Goal: Information Seeking & Learning: Learn about a topic

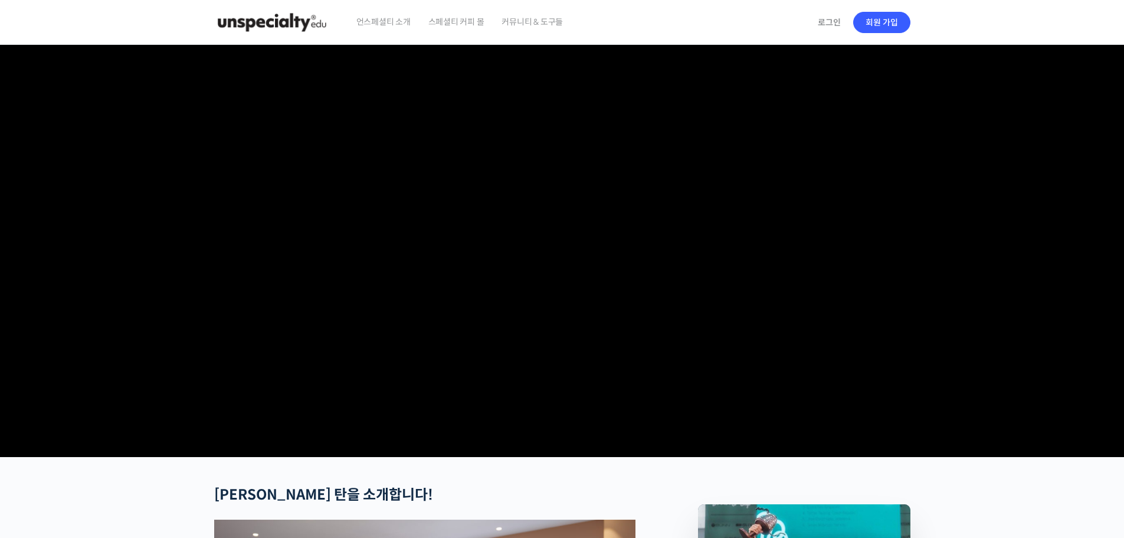
click at [287, 27] on img at bounding box center [272, 22] width 116 height 35
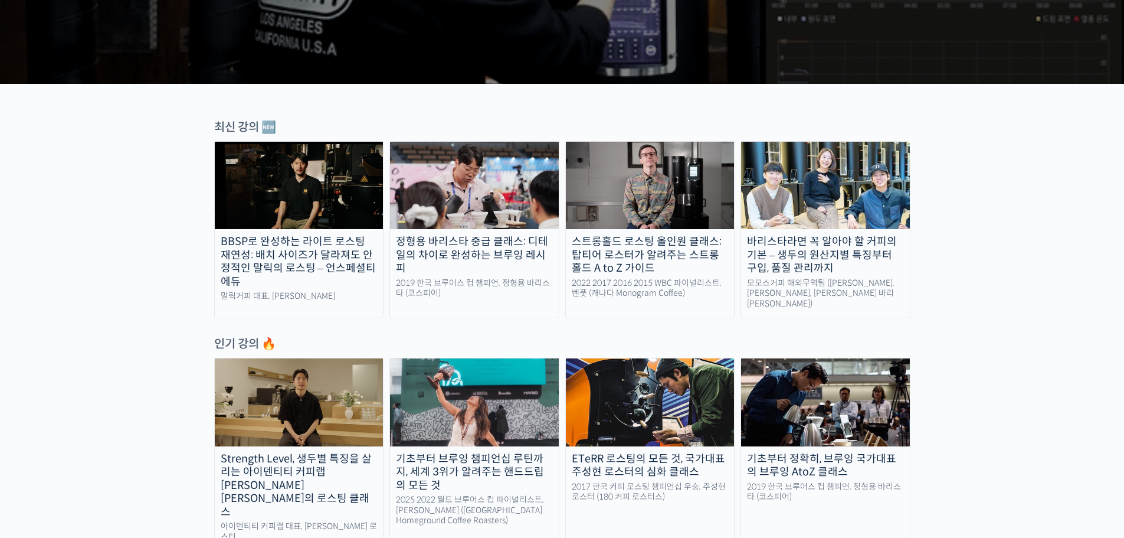
scroll to position [236, 0]
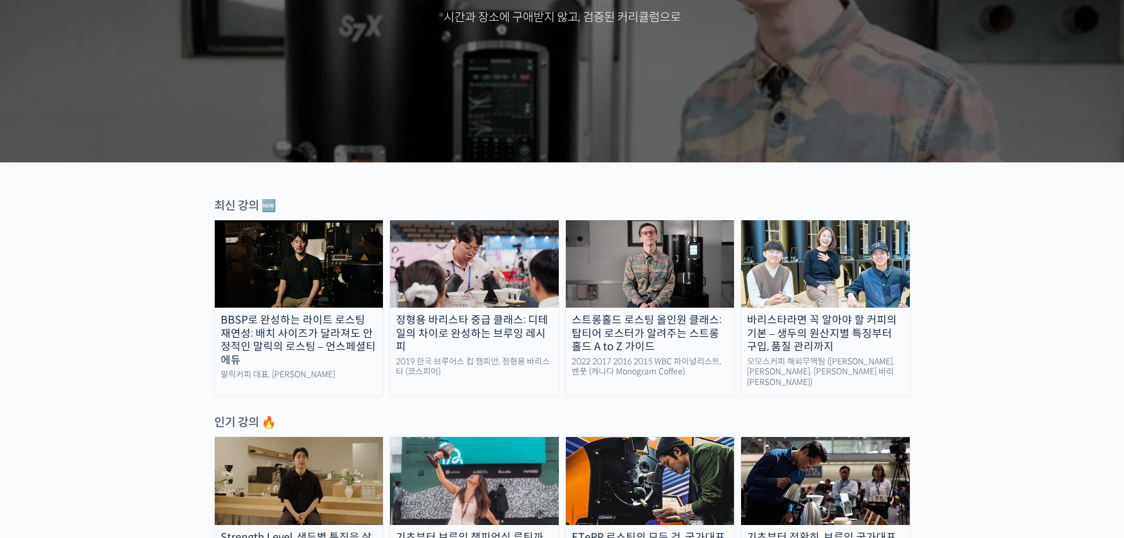
click at [323, 257] on img at bounding box center [299, 263] width 169 height 87
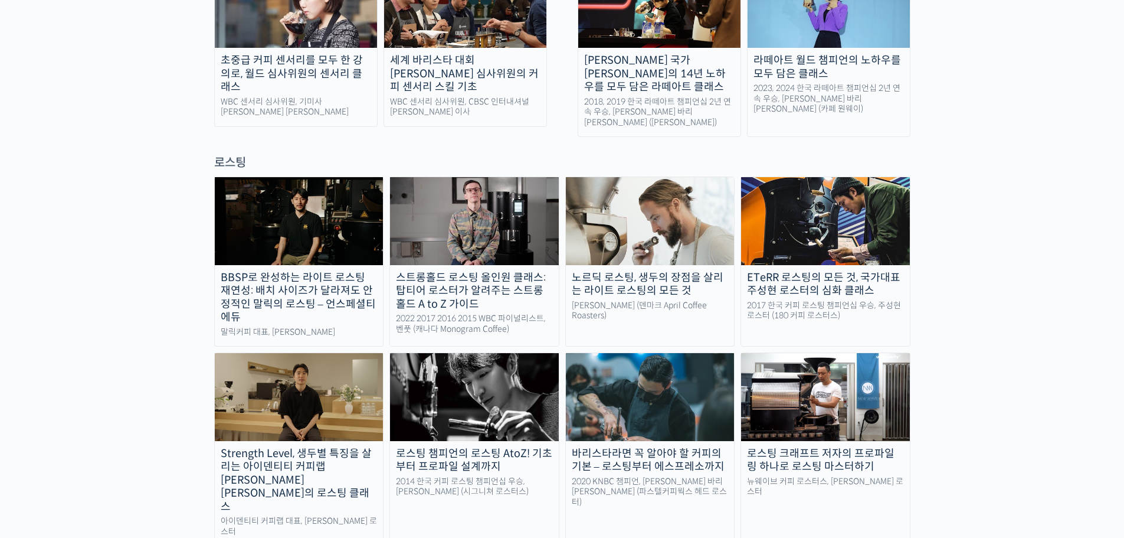
scroll to position [944, 0]
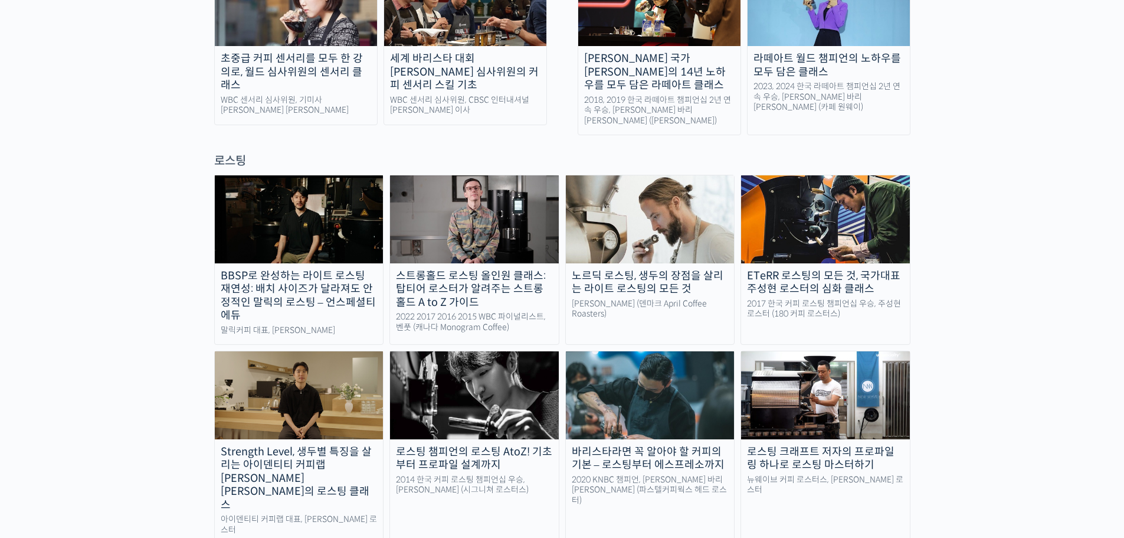
click at [623, 269] on div "노르딕 로스팅, 생두의 장점을 살리는 라이트 로스팅의 모든 것" at bounding box center [650, 282] width 169 height 27
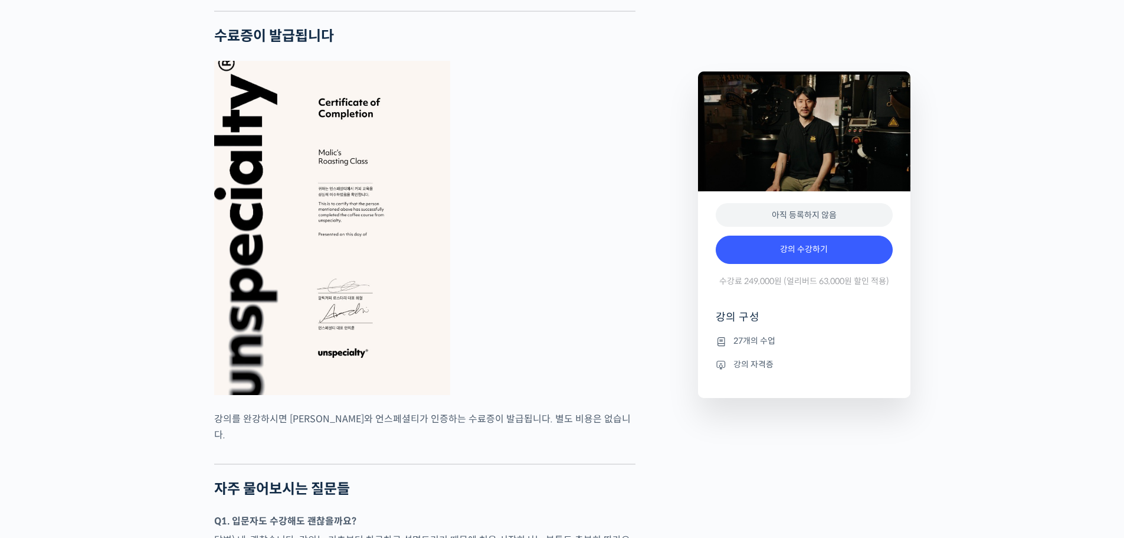
scroll to position [3424, 0]
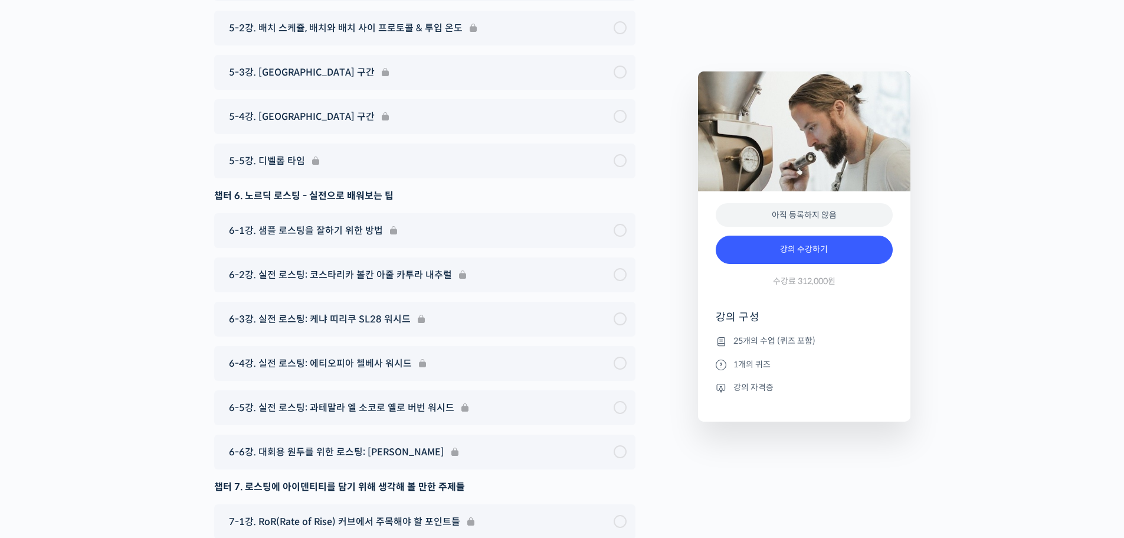
scroll to position [6847, 0]
